Goal: Find specific page/section: Find specific page/section

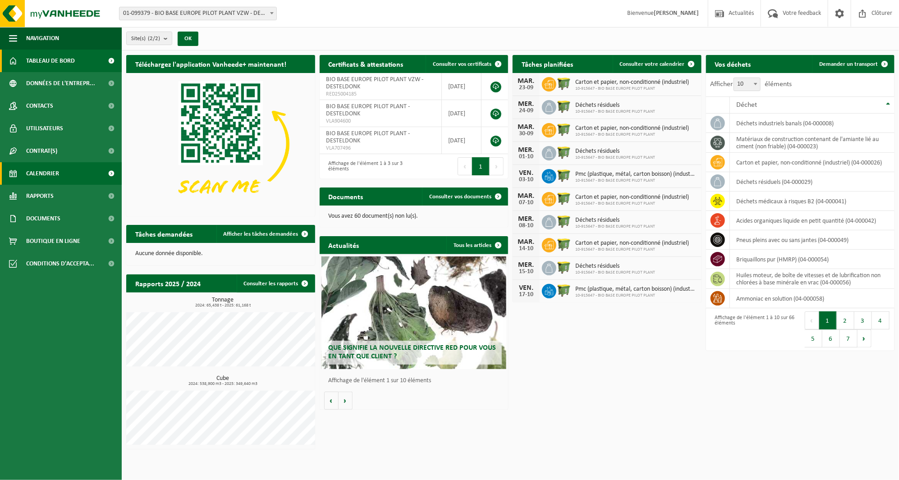
click at [41, 174] on span "Calendrier" at bounding box center [42, 173] width 33 height 23
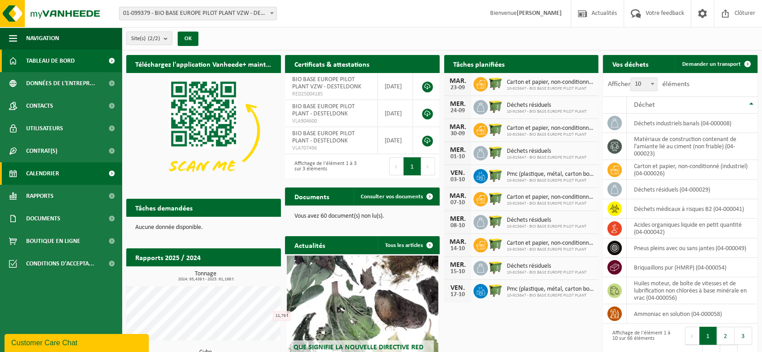
click at [48, 172] on span "Calendrier" at bounding box center [42, 173] width 33 height 23
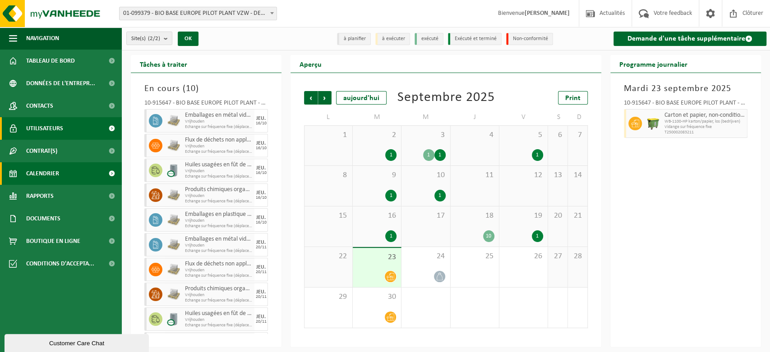
click at [65, 124] on link "Utilisateurs" at bounding box center [61, 128] width 122 height 23
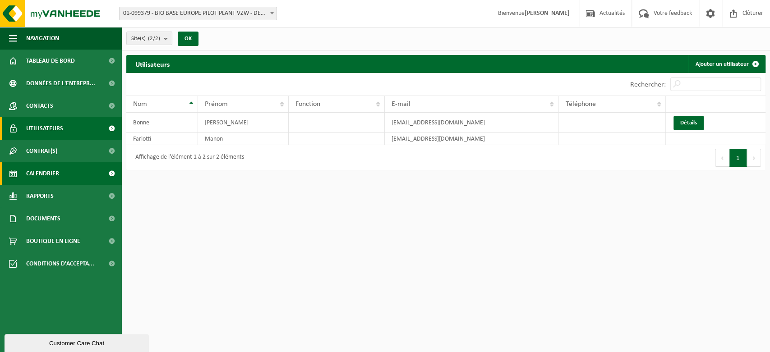
click at [56, 174] on span "Calendrier" at bounding box center [42, 173] width 33 height 23
